Goal: Task Accomplishment & Management: Complete application form

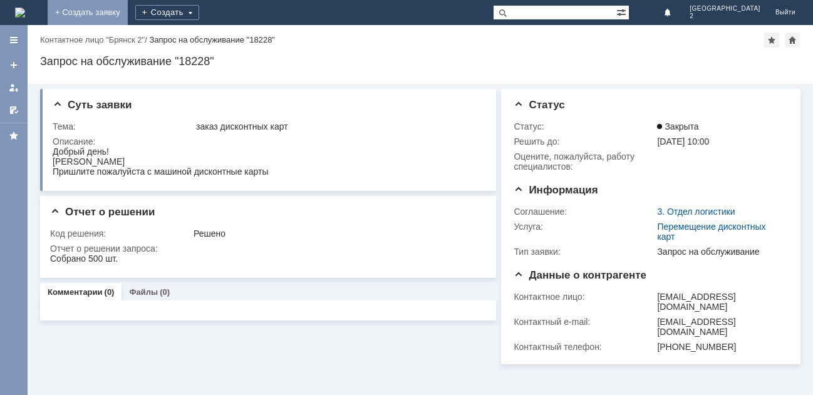
click at [128, 14] on link "+ Создать заявку" at bounding box center [88, 12] width 80 height 25
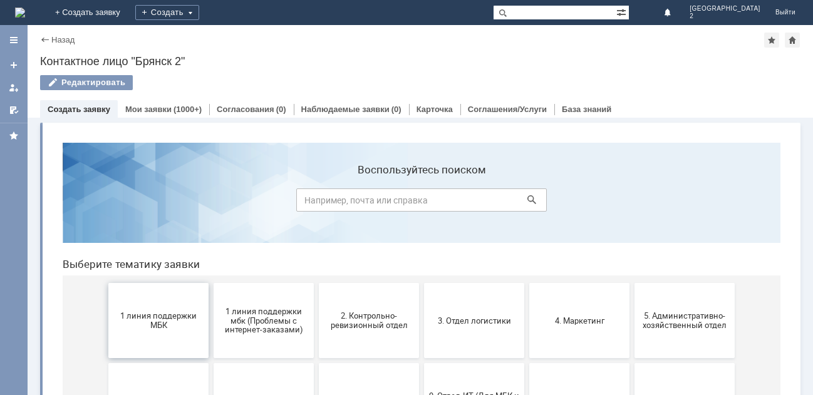
click at [155, 319] on span "1 линия поддержки МБК" at bounding box center [158, 320] width 93 height 19
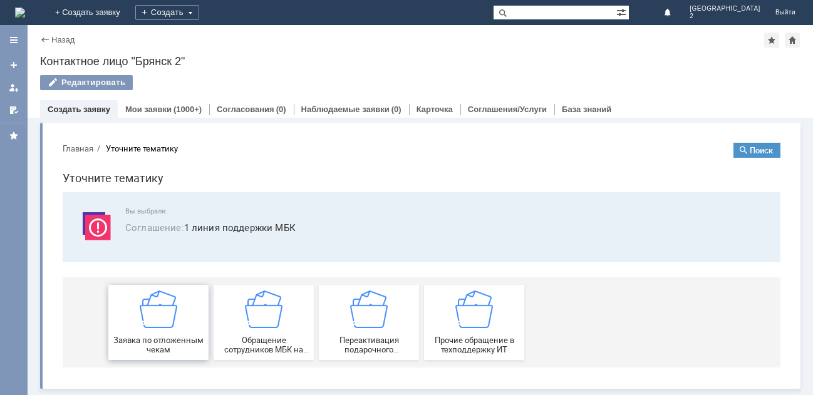
click at [155, 321] on img at bounding box center [159, 310] width 38 height 38
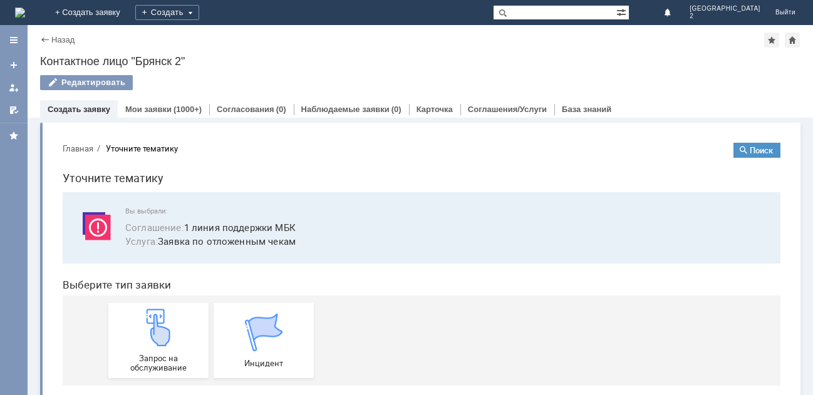
click at [155, 321] on img at bounding box center [159, 328] width 38 height 38
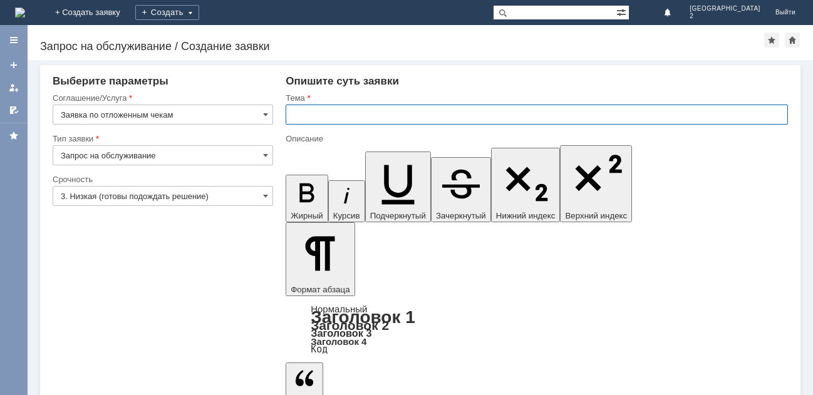
click at [317, 116] on input "text" at bounding box center [536, 115] width 502 height 20
type input "Отлож.чеки Бр2"
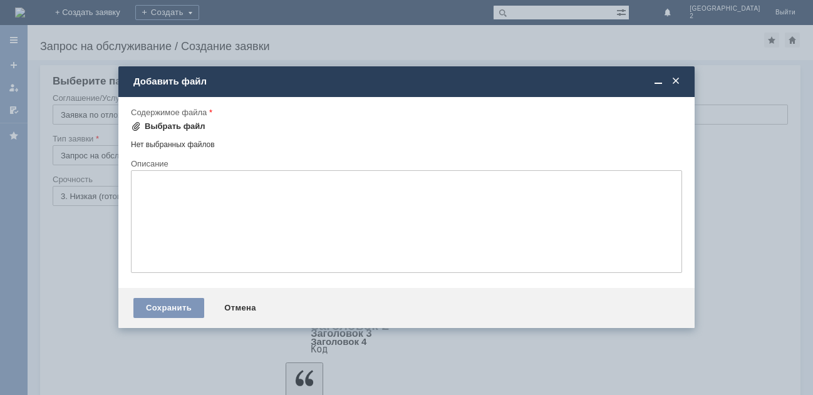
click at [183, 126] on div "Выбрать файл" at bounding box center [175, 126] width 61 height 10
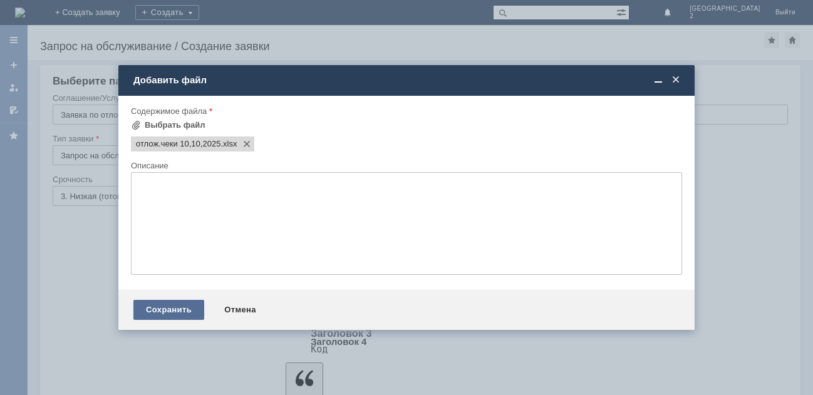
click at [180, 309] on div "Сохранить" at bounding box center [168, 310] width 71 height 20
